Goal: Navigation & Orientation: Find specific page/section

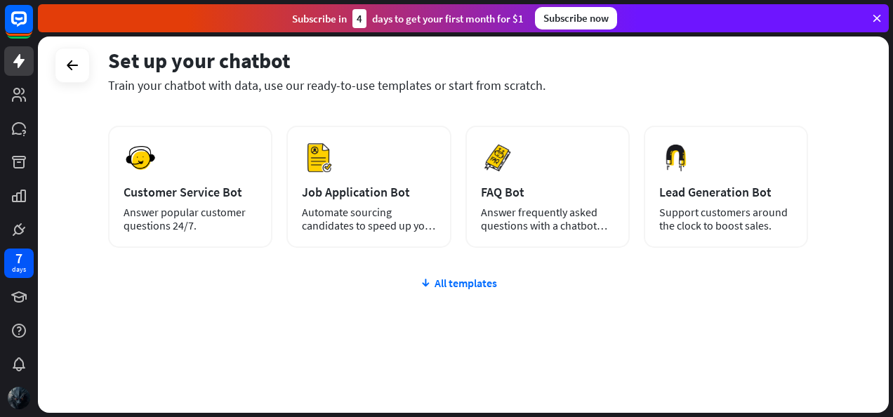
scroll to position [204, 0]
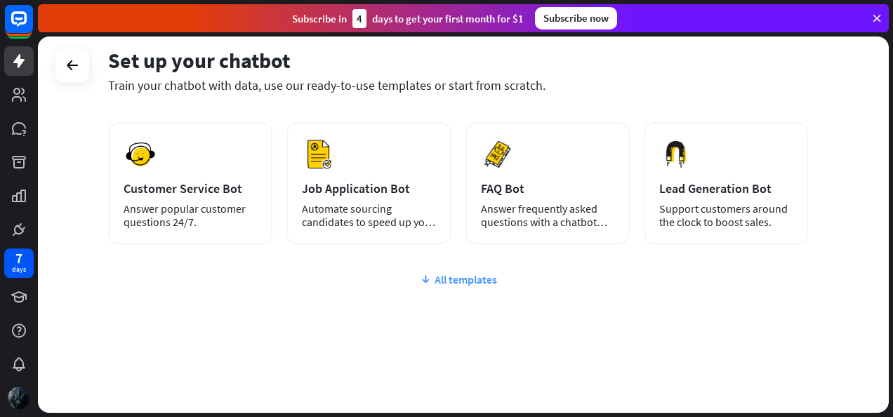
click at [466, 273] on div "All templates" at bounding box center [458, 279] width 700 height 14
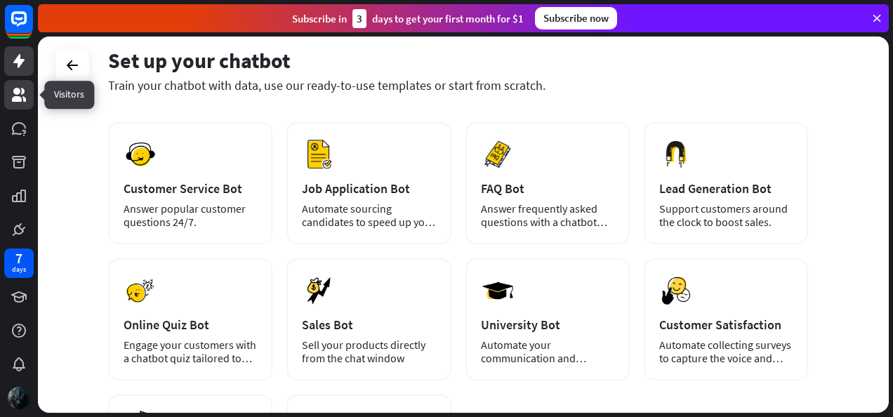
click at [23, 93] on icon at bounding box center [19, 95] width 14 height 14
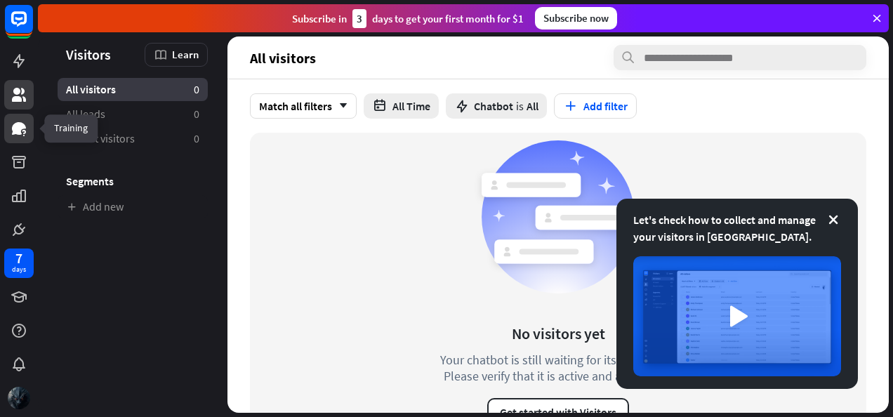
click at [15, 129] on icon at bounding box center [19, 128] width 14 height 13
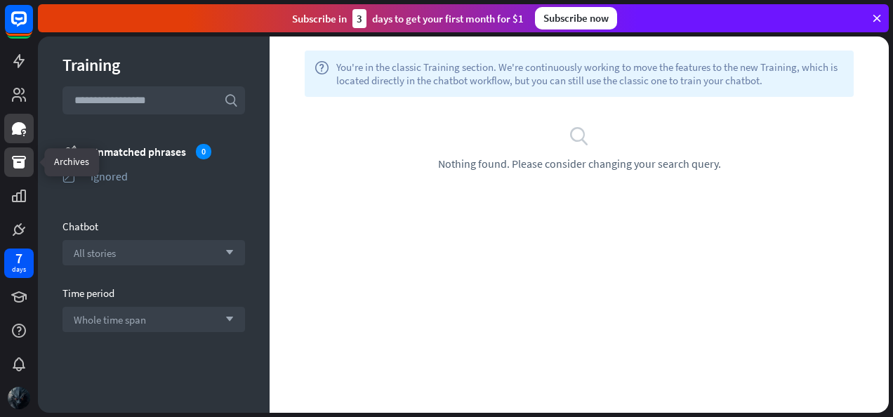
click at [21, 167] on icon at bounding box center [19, 162] width 14 height 13
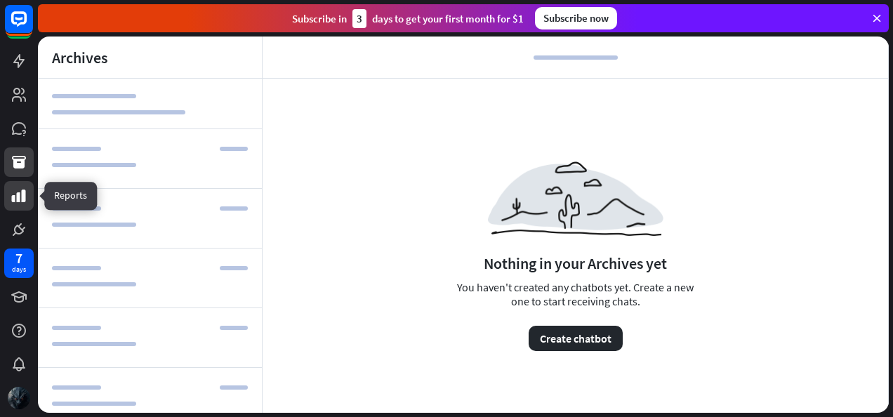
click at [23, 189] on icon at bounding box center [19, 195] width 17 height 17
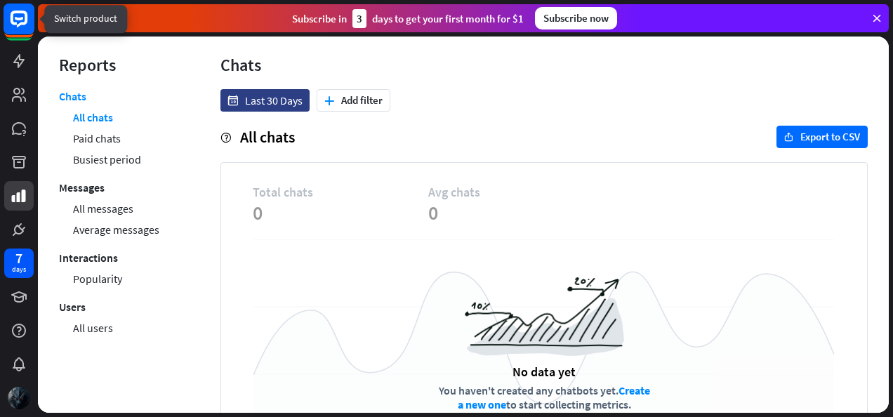
click at [24, 32] on rect at bounding box center [19, 19] width 31 height 31
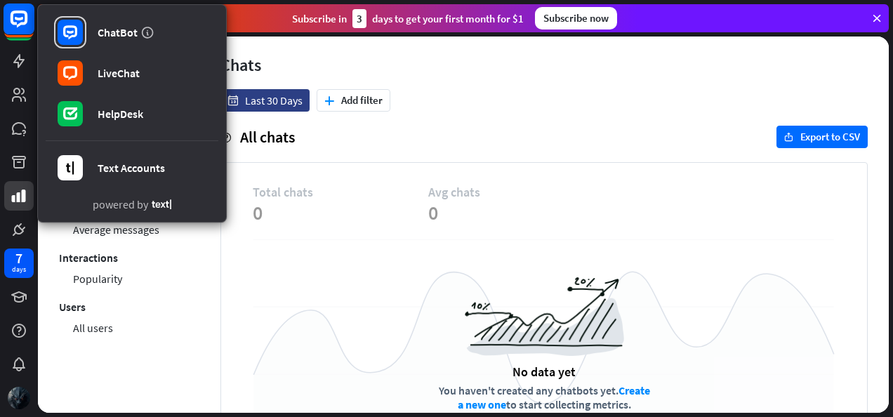
click at [22, 32] on rect at bounding box center [19, 19] width 31 height 31
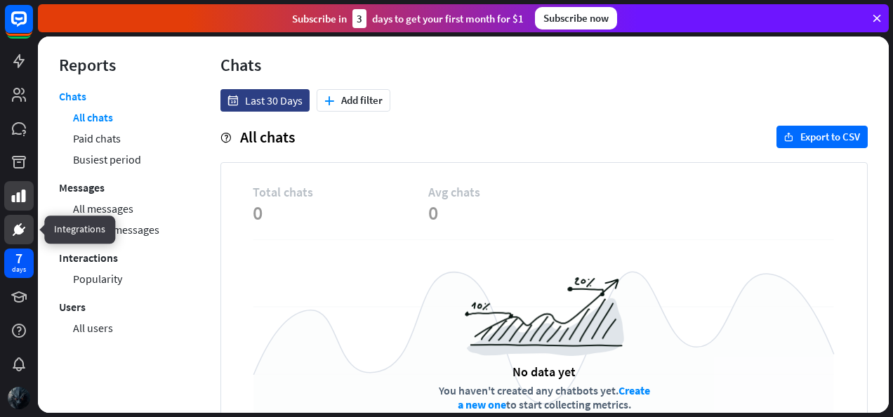
click at [14, 235] on icon at bounding box center [19, 229] width 17 height 17
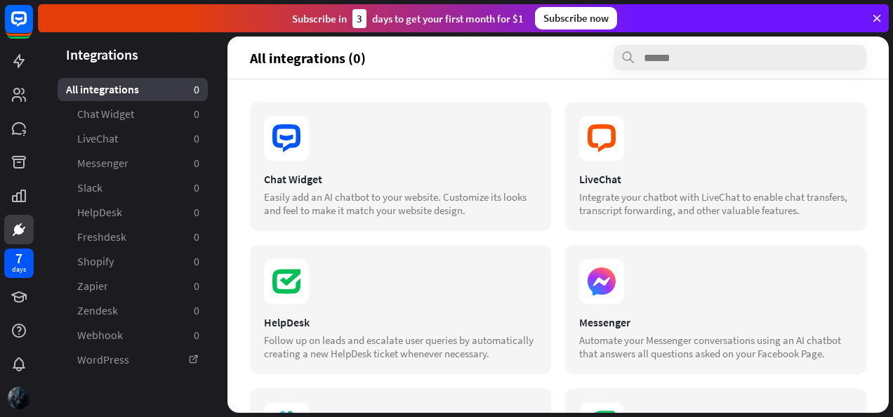
click at [874, 17] on icon at bounding box center [877, 18] width 13 height 13
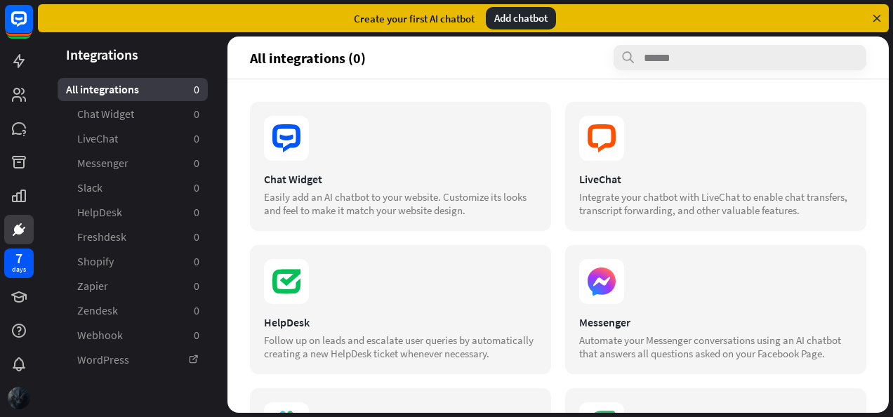
click at [22, 383] on div at bounding box center [18, 397] width 29 height 29
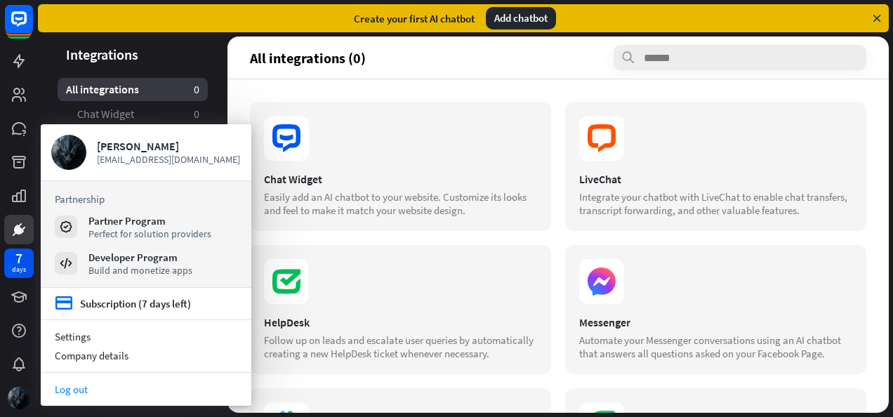
click at [60, 392] on link "Log out" at bounding box center [146, 389] width 211 height 19
